Goal: Check status: Check status

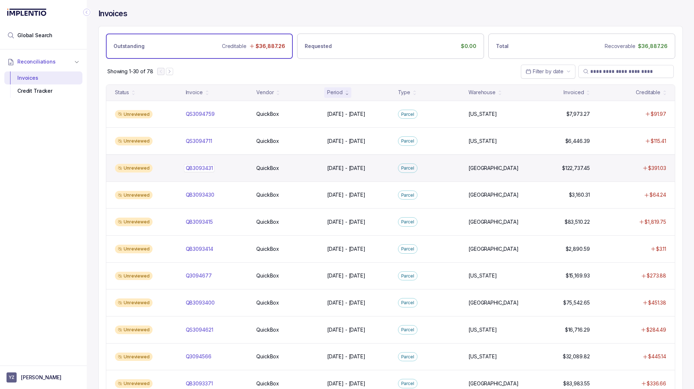
click at [225, 168] on div "QB3093431 QB3093431" at bounding box center [217, 168] width 62 height 7
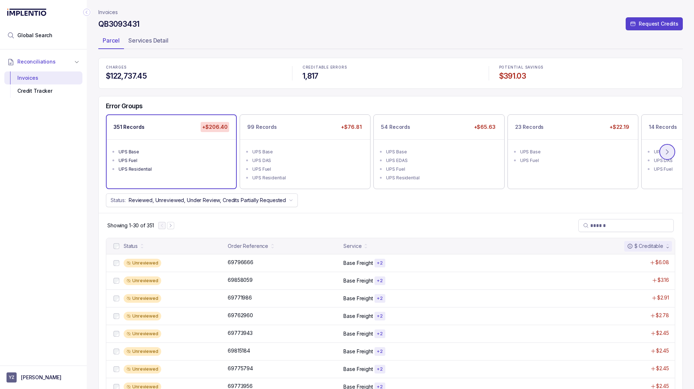
click at [670, 151] on icon at bounding box center [666, 151] width 7 height 7
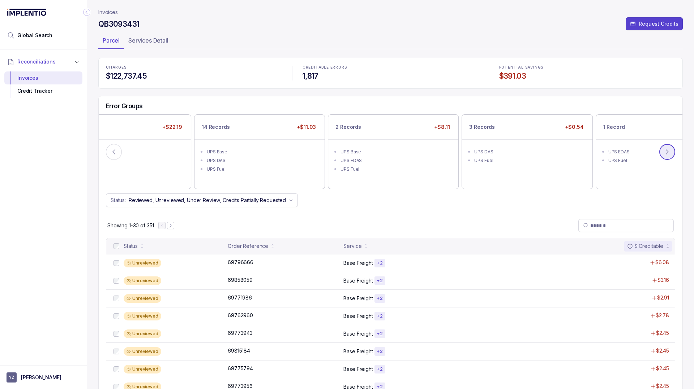
click at [670, 151] on icon at bounding box center [666, 151] width 7 height 7
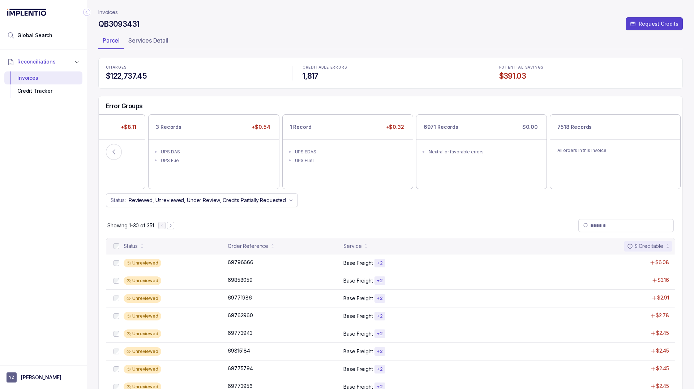
click at [376, 211] on div "Error Groups 351 Records +$206.40 UPS Base UPS Fuel UPS Residential 99 Records …" at bounding box center [390, 154] width 583 height 117
click at [118, 148] on button at bounding box center [114, 152] width 16 height 16
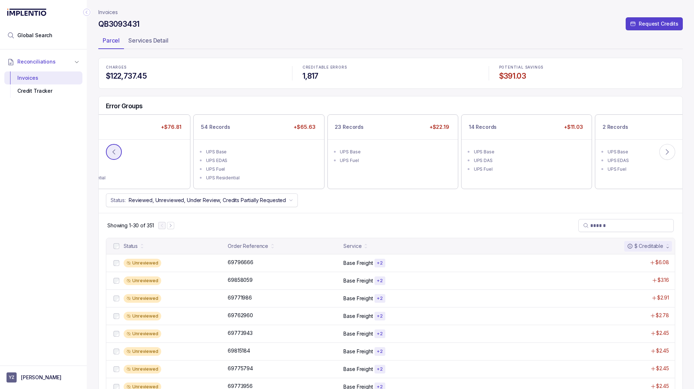
click at [120, 151] on button at bounding box center [114, 152] width 16 height 16
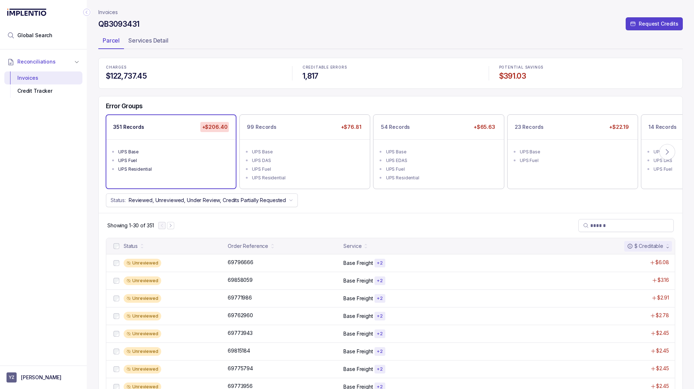
click at [120, 151] on div "UPS Base" at bounding box center [173, 151] width 110 height 7
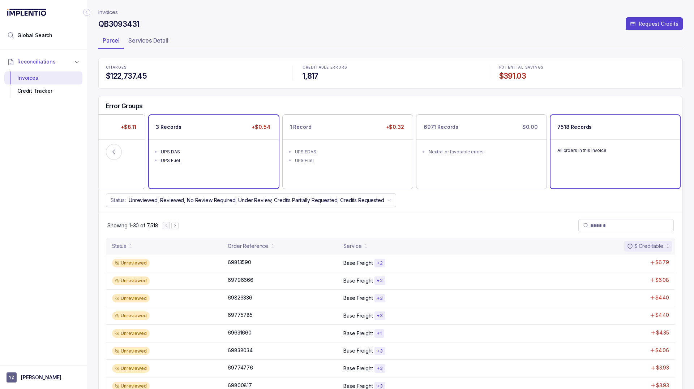
click at [194, 165] on ul "UPS DAS UPS Fuel" at bounding box center [213, 155] width 129 height 32
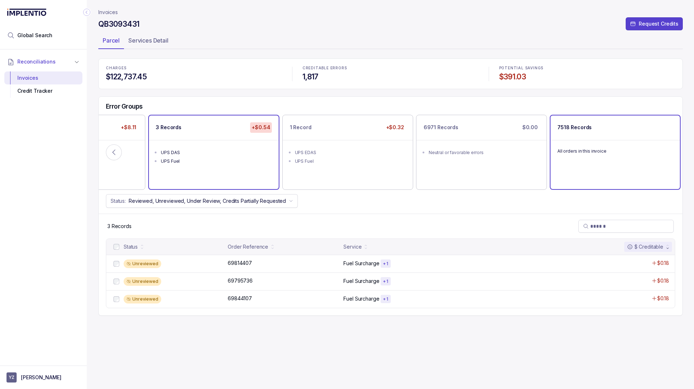
click at [592, 160] on div "All orders in this invoice" at bounding box center [614, 151] width 129 height 22
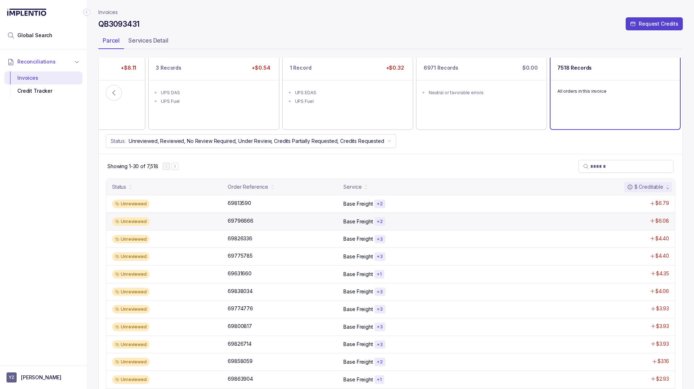
scroll to position [148, 0]
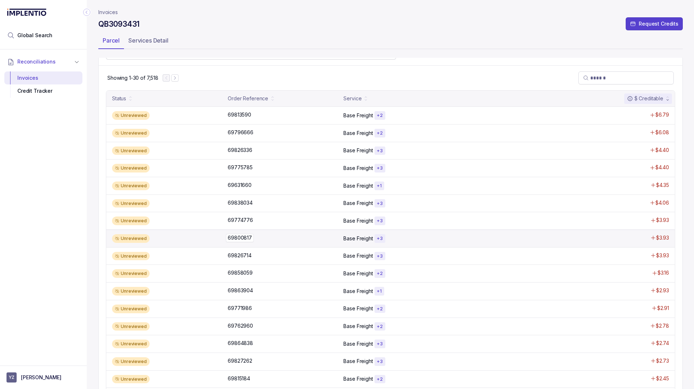
click at [269, 235] on div "69800817 69800817" at bounding box center [283, 237] width 111 height 7
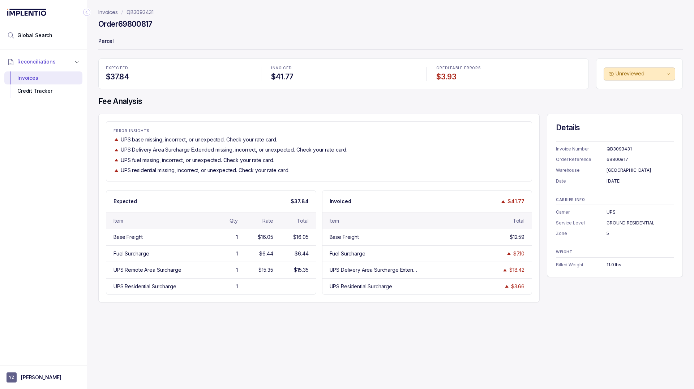
click at [110, 9] on p "Invoices" at bounding box center [108, 12] width 20 height 7
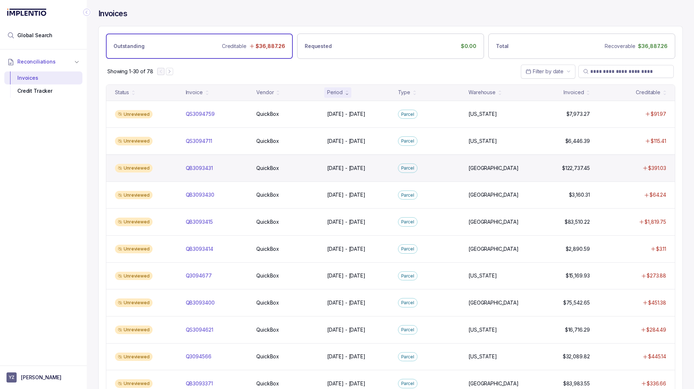
click at [179, 173] on div "Unreviewed QB3093431 QB3093431 QuickBox QuickBox [DATE] - [DATE] [DATE] - [DATE…" at bounding box center [390, 168] width 568 height 27
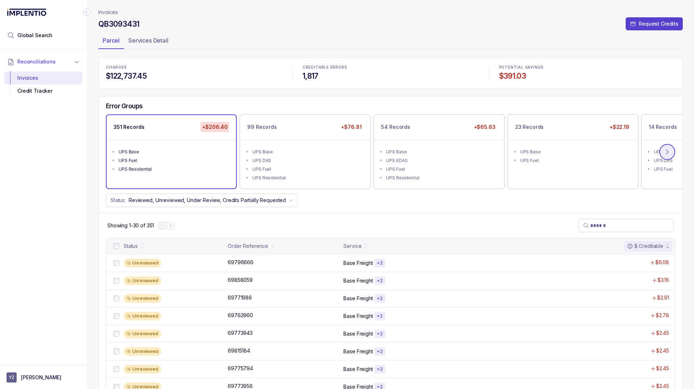
click at [670, 152] on icon at bounding box center [666, 151] width 7 height 7
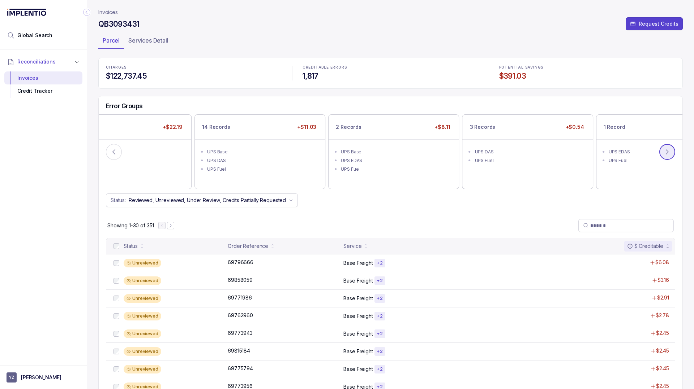
click at [668, 152] on icon at bounding box center [667, 152] width 2 height 5
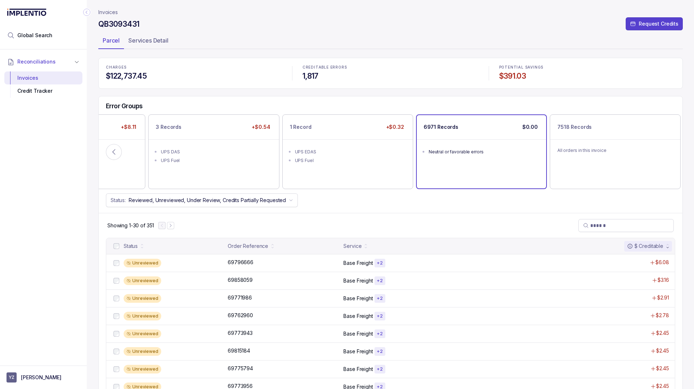
click at [531, 173] on div "6971 Records $0.00 Neutral or favorable errors" at bounding box center [480, 151] width 129 height 73
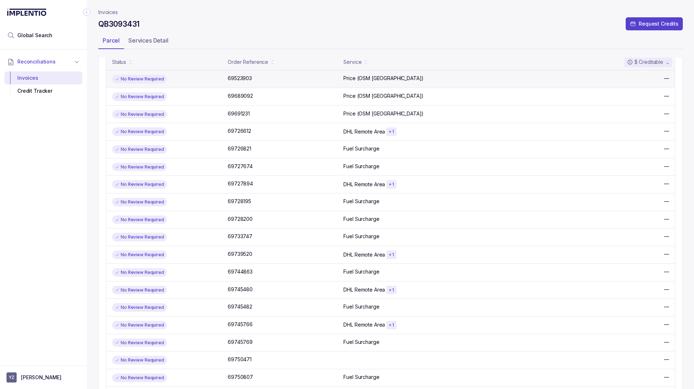
scroll to position [185, 0]
